Goal: Task Accomplishment & Management: Use online tool/utility

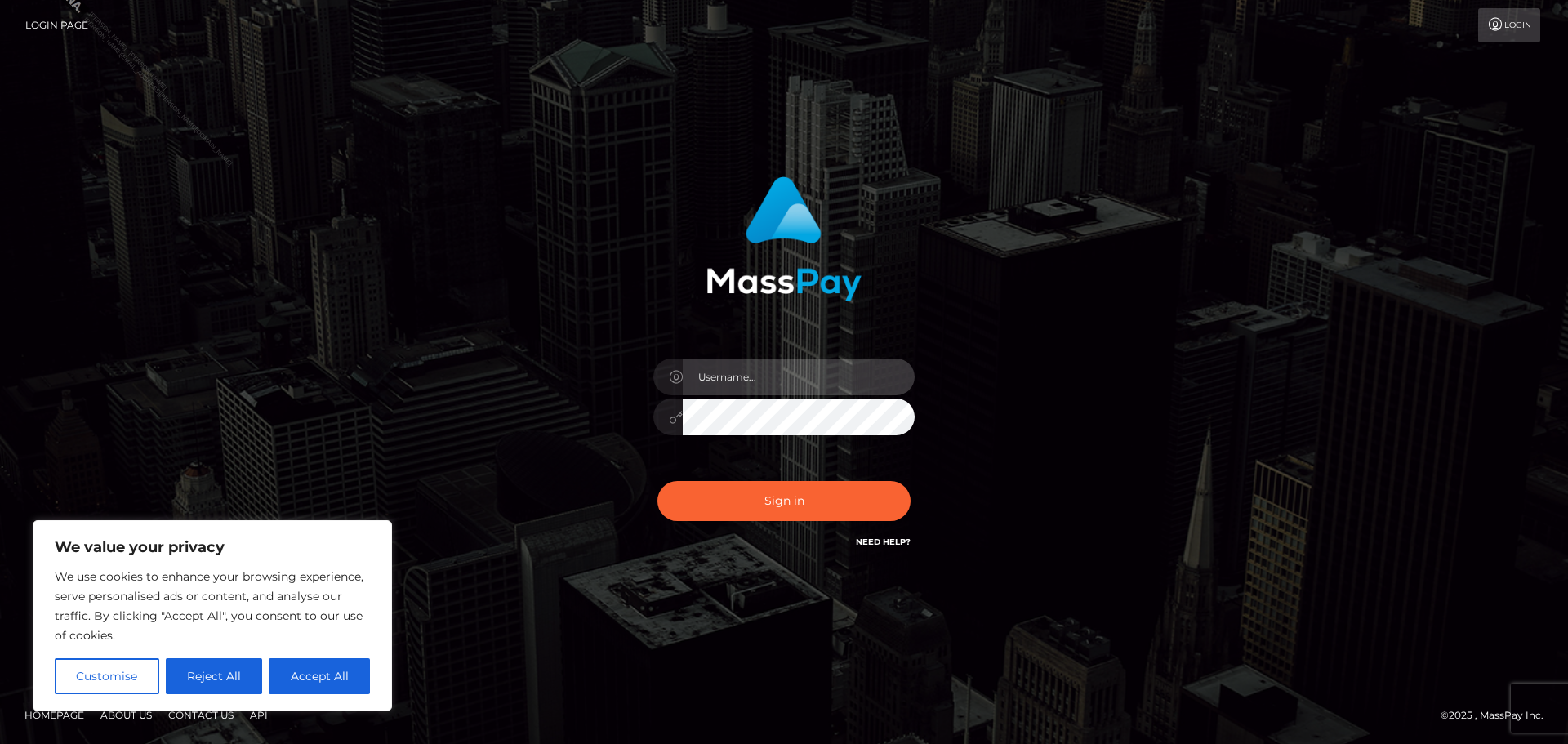
click at [738, 370] on input "text" at bounding box center [799, 377] width 232 height 37
type input "[PERSON_NAME].Silversocial"
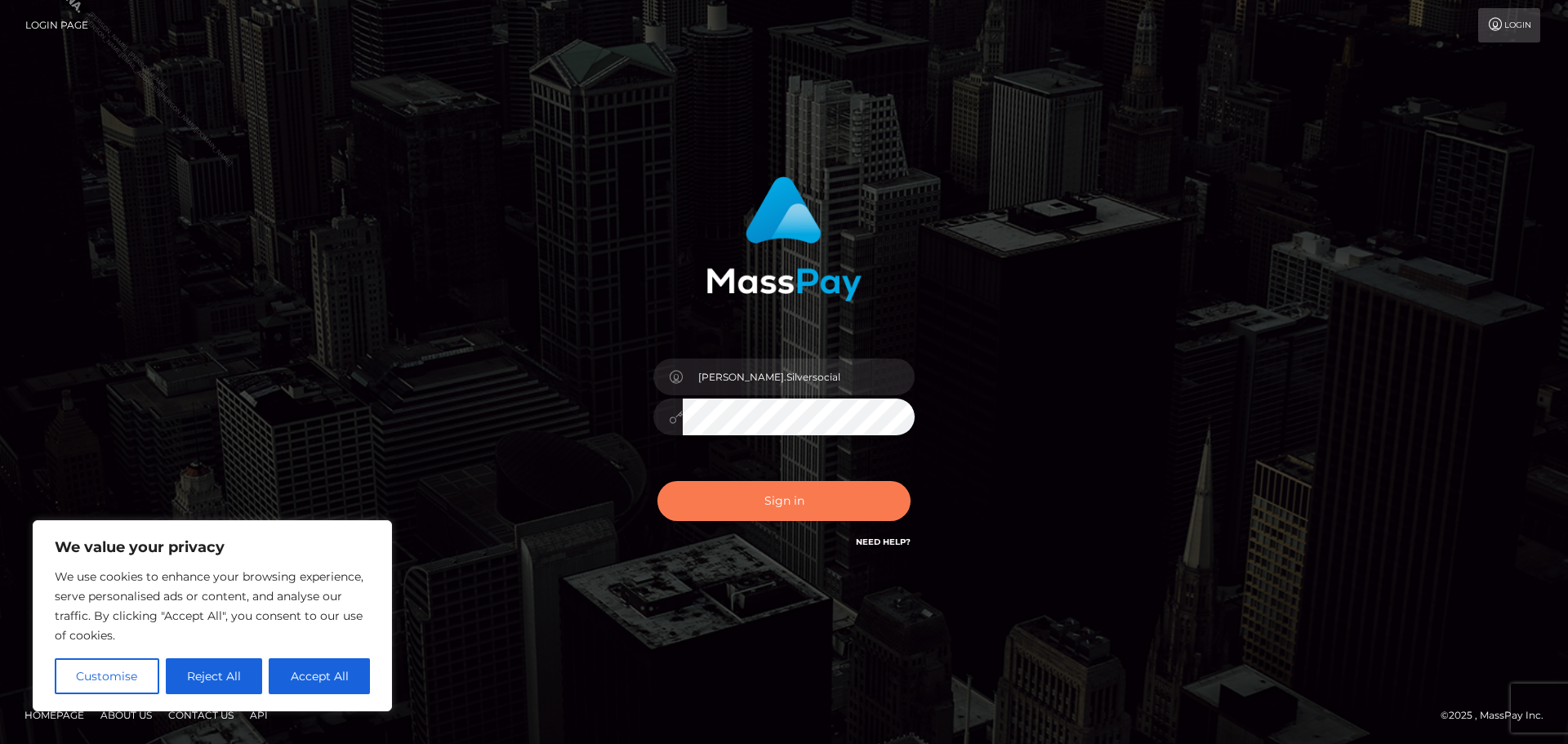
click at [814, 511] on button "Sign in" at bounding box center [784, 501] width 254 height 40
click at [1084, 339] on div "[PERSON_NAME].Silversocial Sign in" at bounding box center [783, 372] width 931 height 416
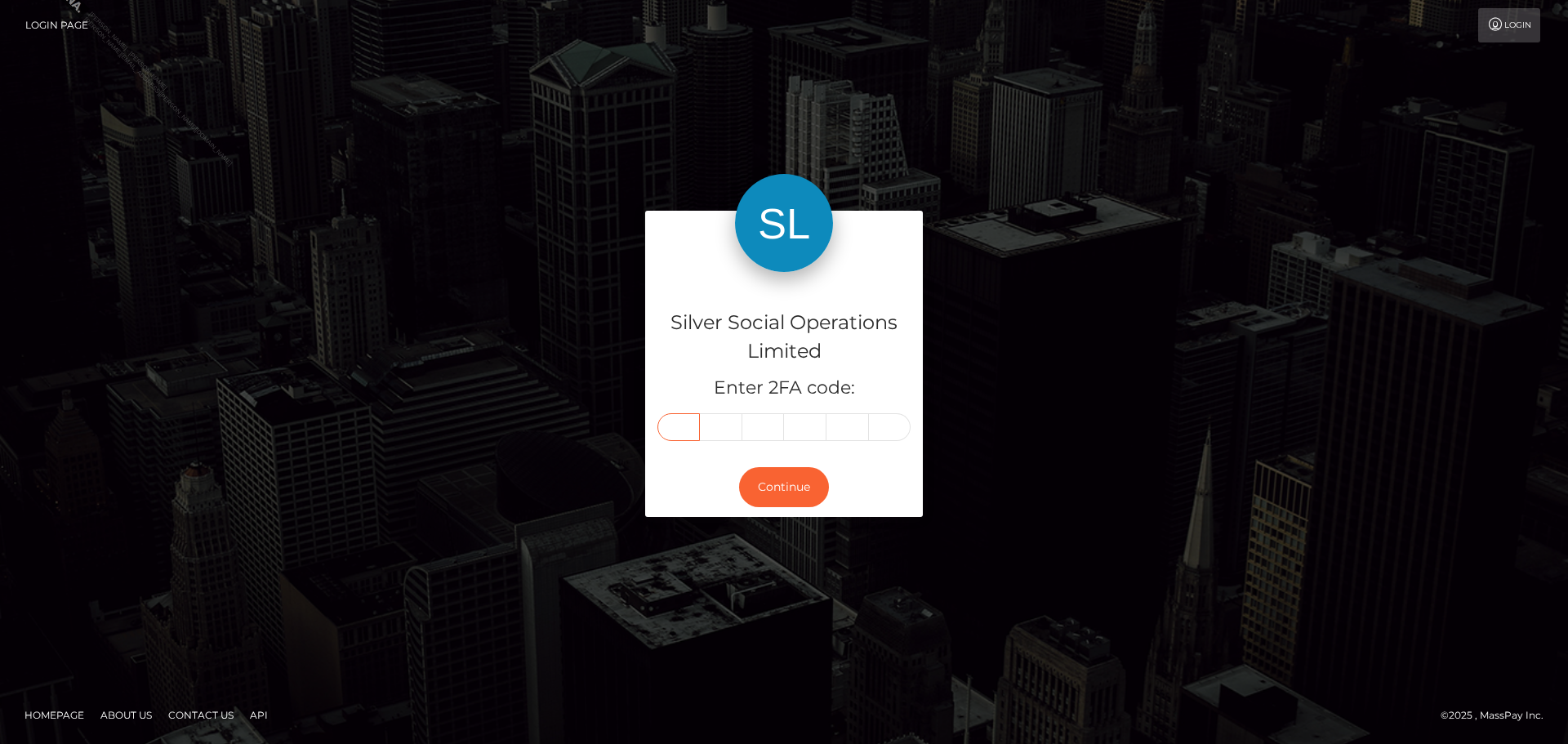
click at [684, 433] on input "text" at bounding box center [678, 427] width 42 height 27
type input "9"
type input "3"
type input "5"
type input "9"
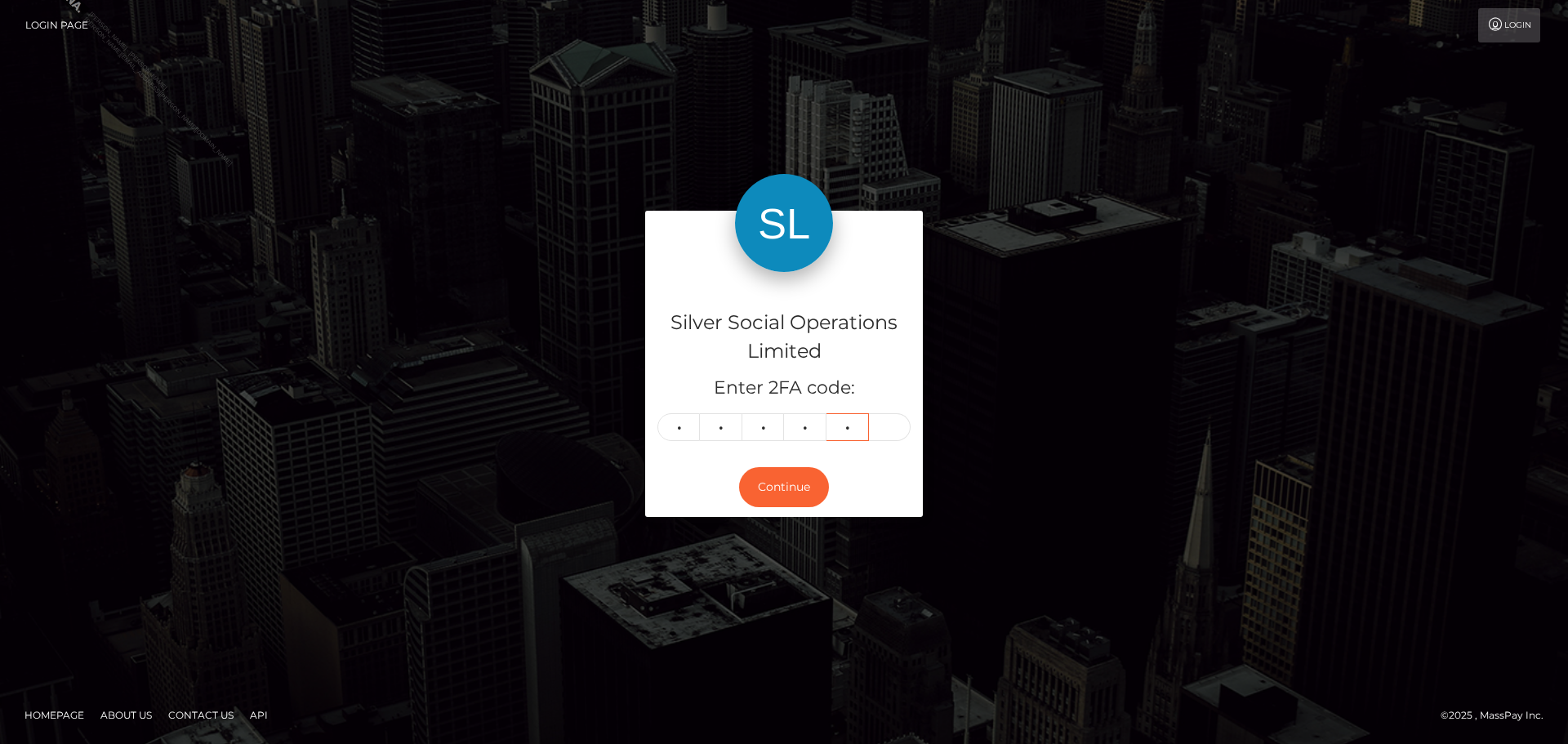
type input "0"
type input "1"
type input "3"
type input "7"
type input "5"
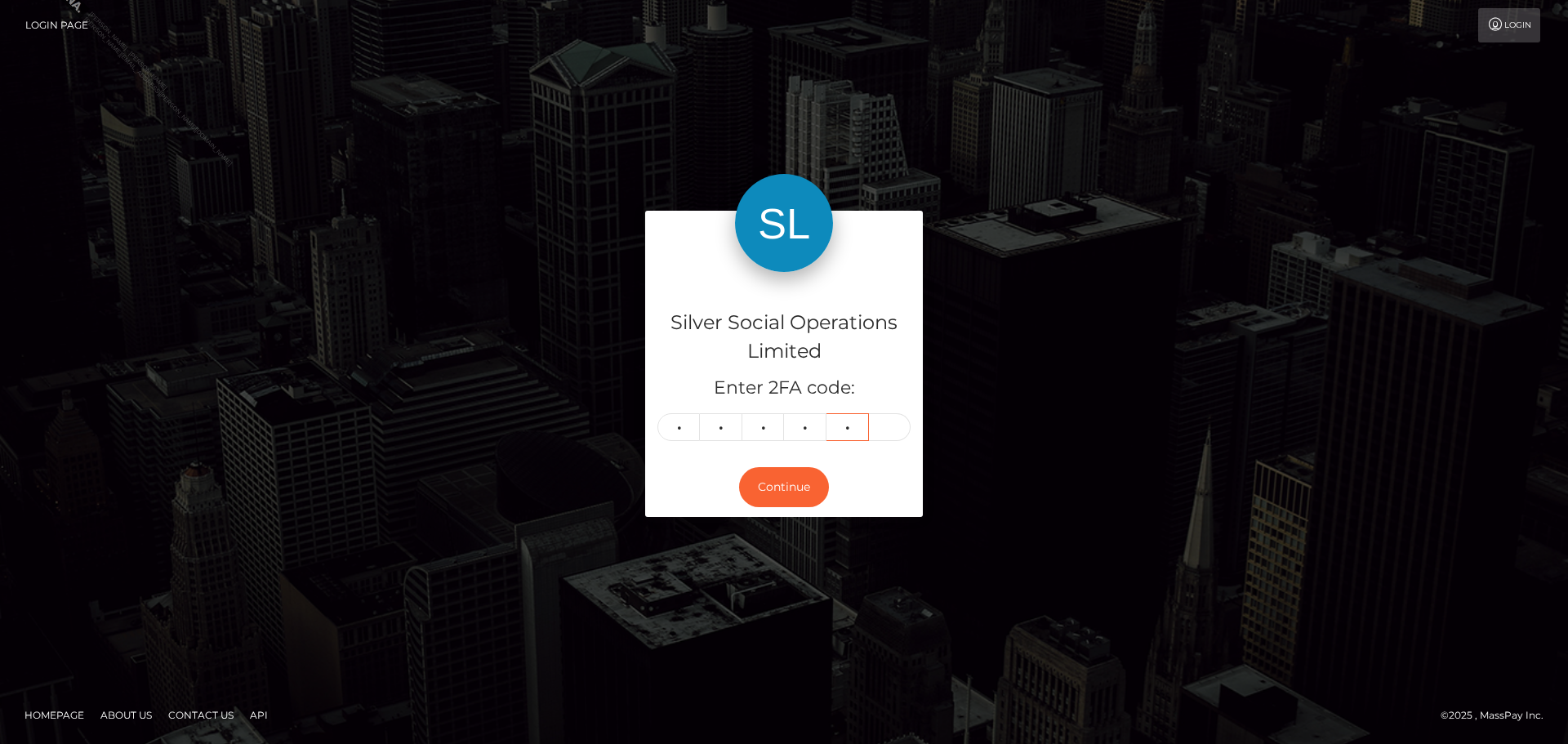
type input "8"
type input "3"
